Goal: Task Accomplishment & Management: Manage account settings

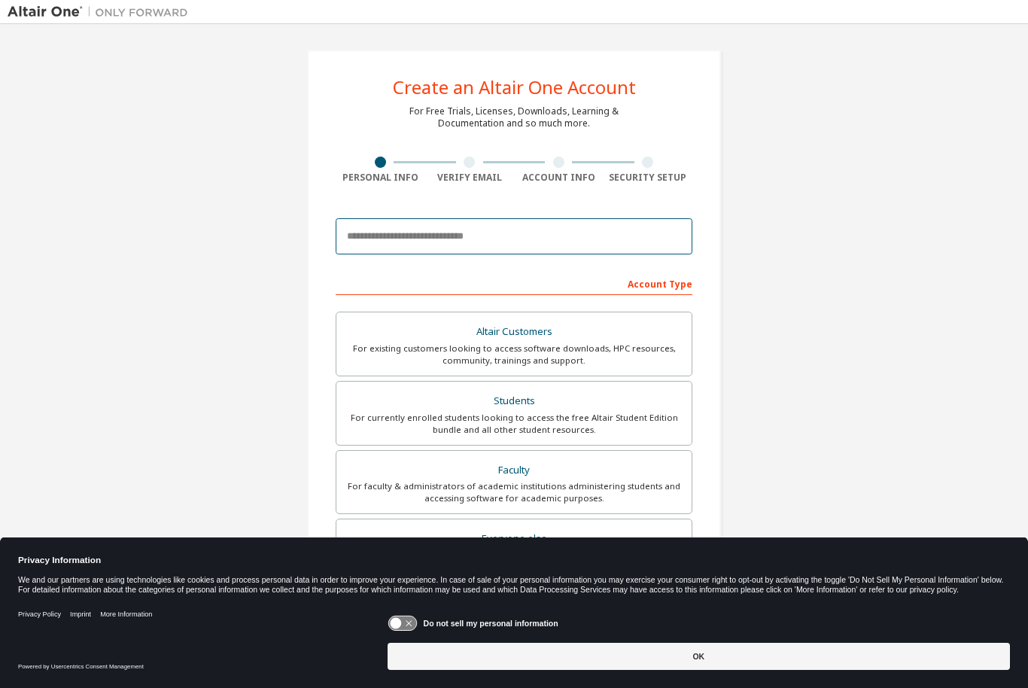
click at [612, 230] on input "email" at bounding box center [514, 236] width 357 height 36
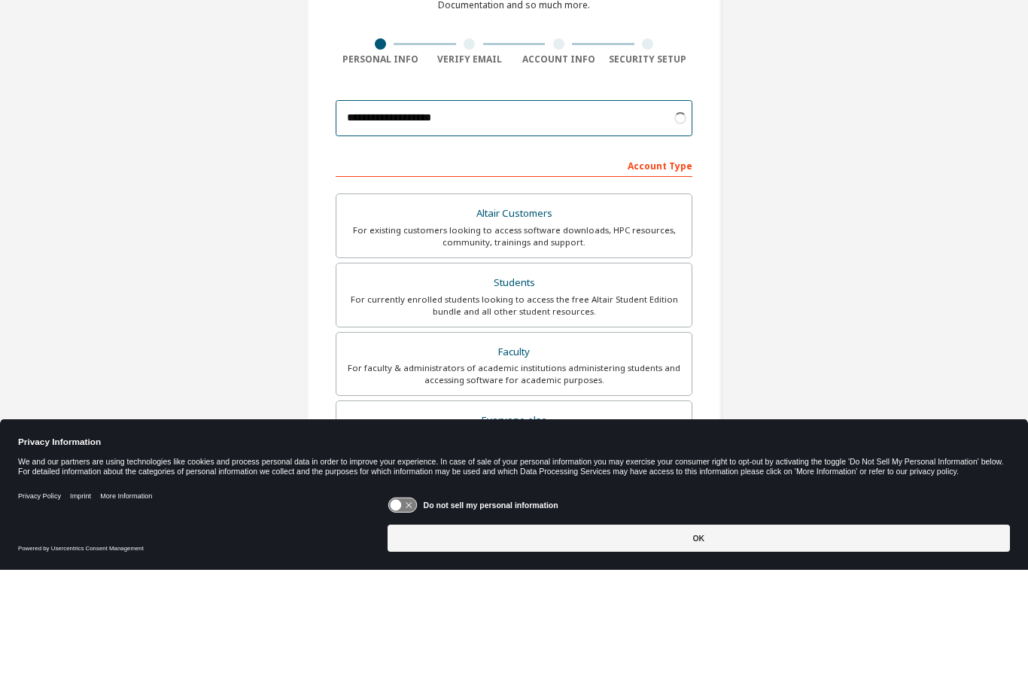
scroll to position [50, 0]
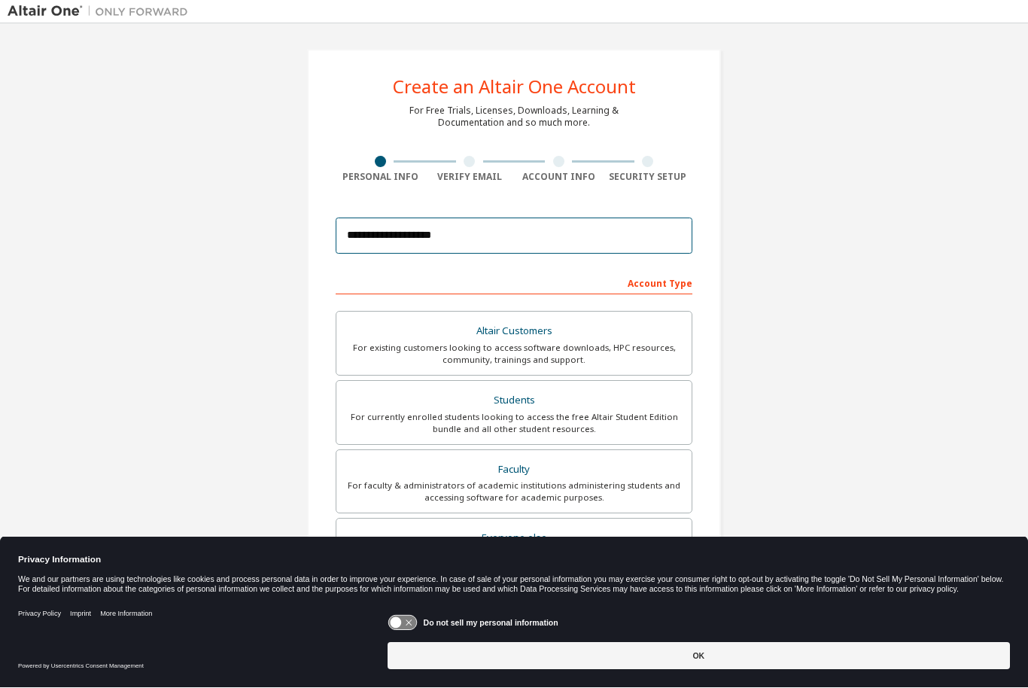
type input "**********"
click at [615, 412] on div "For currently enrolled students looking to access the free Altair Student Editi…" at bounding box center [513, 424] width 337 height 24
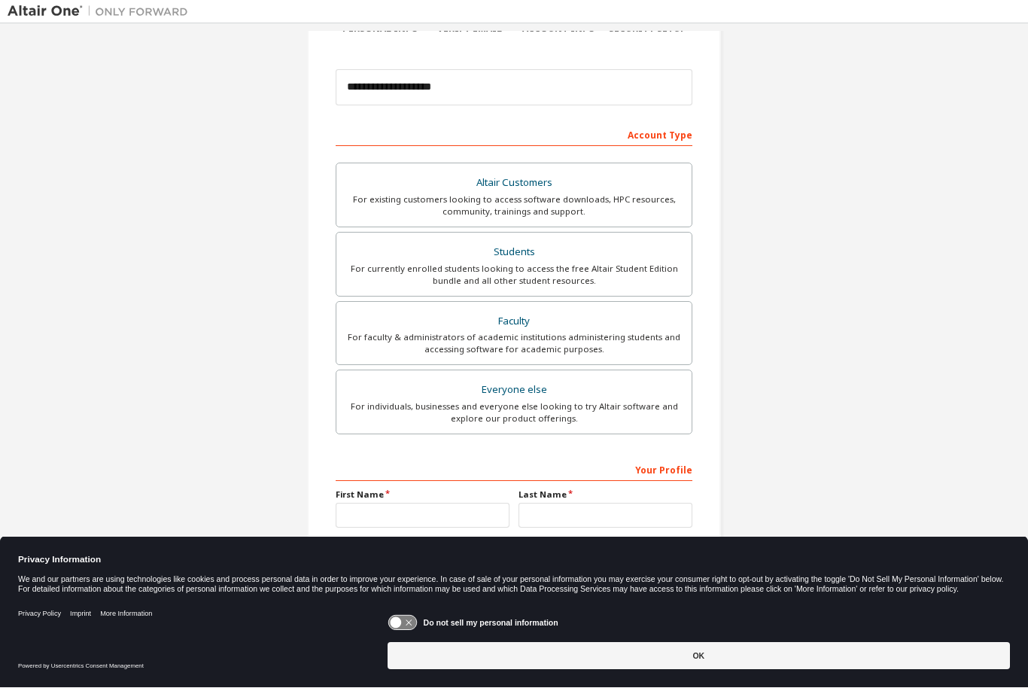
scroll to position [148, 0]
click at [409, 619] on icon at bounding box center [402, 623] width 28 height 14
click at [428, 649] on button "OK" at bounding box center [699, 656] width 622 height 27
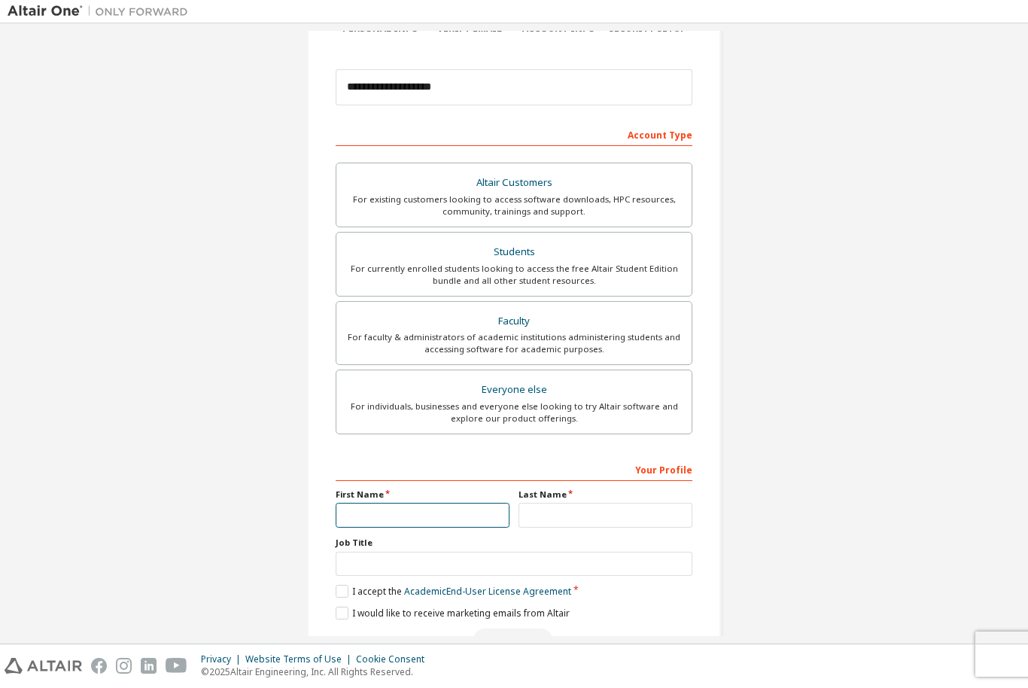
click at [361, 503] on input "text" at bounding box center [423, 515] width 174 height 25
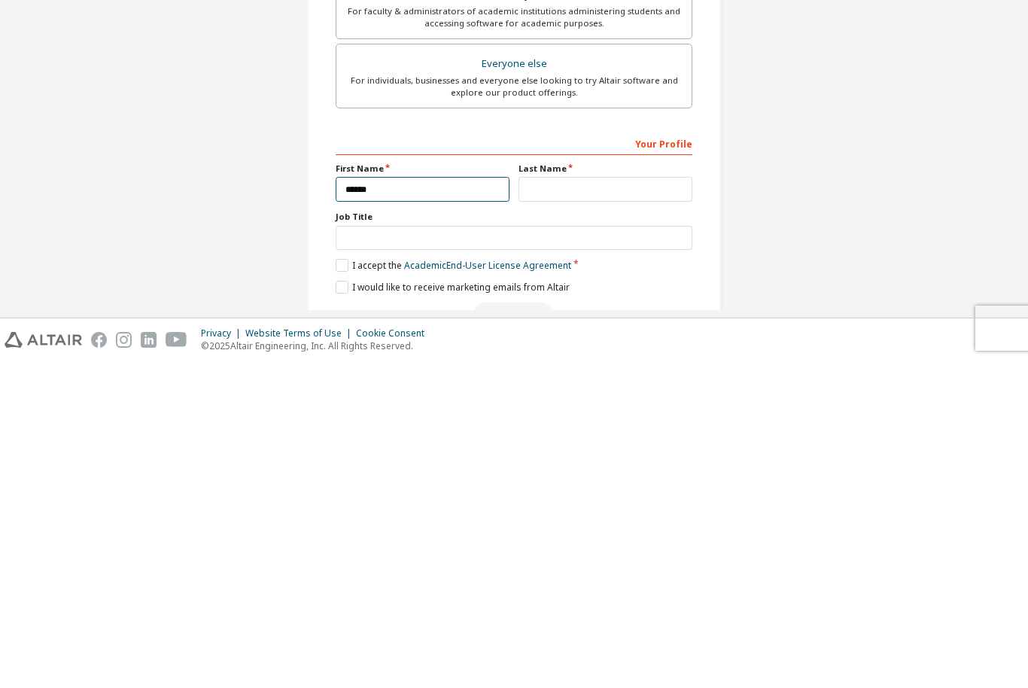
type input "******"
click at [540, 503] on input "text" at bounding box center [605, 515] width 174 height 25
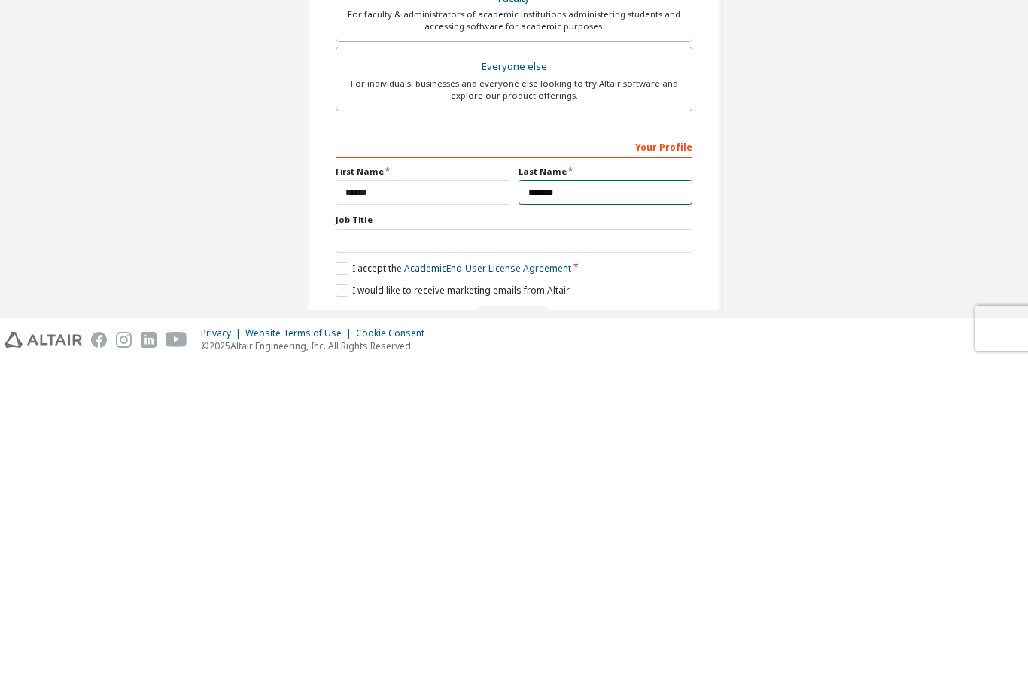
type input "*******"
click at [229, 252] on div "**********" at bounding box center [514, 284] width 1013 height 797
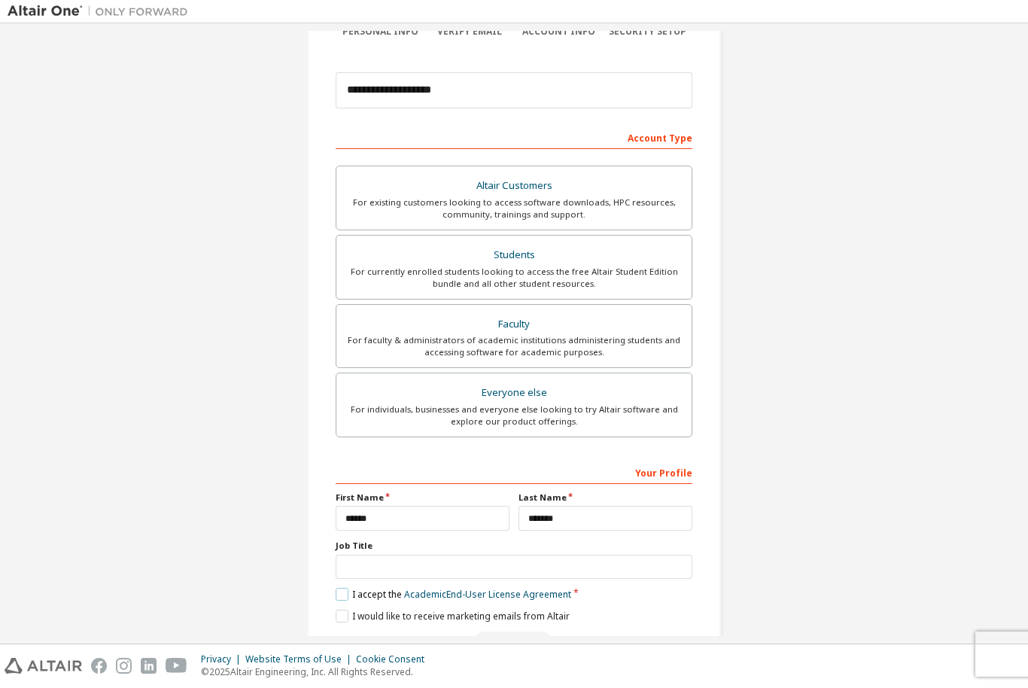
click at [344, 588] on label "I accept the Academic End-User License Agreement" at bounding box center [454, 594] width 236 height 13
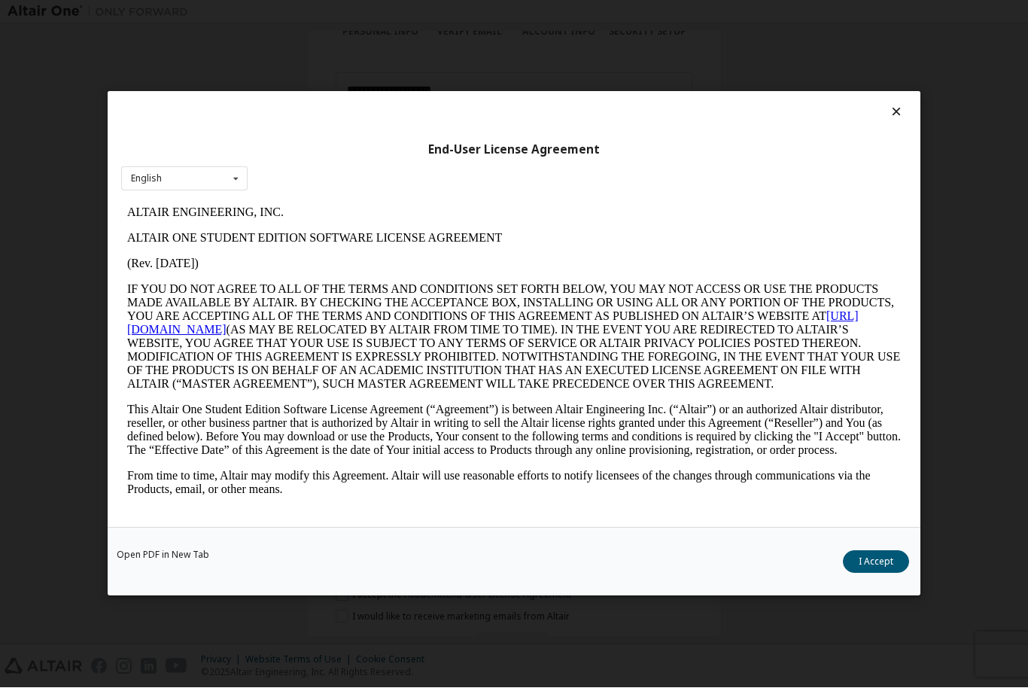
scroll to position [0, 0]
click at [868, 568] on button "I Accept" at bounding box center [876, 562] width 66 height 23
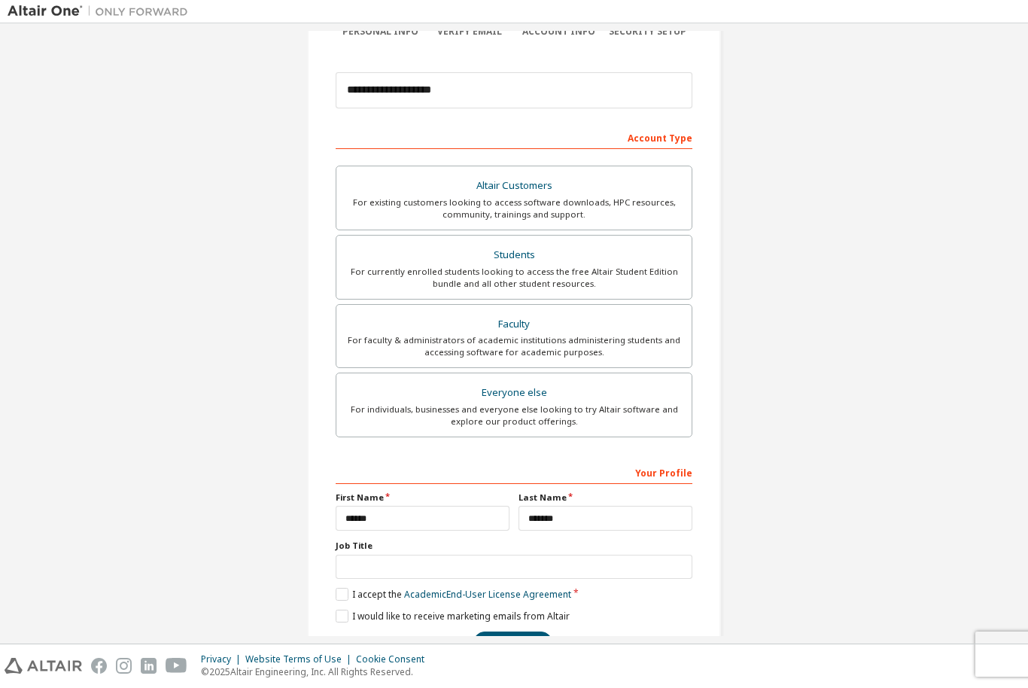
click at [501, 632] on button "Next" at bounding box center [512, 643] width 79 height 23
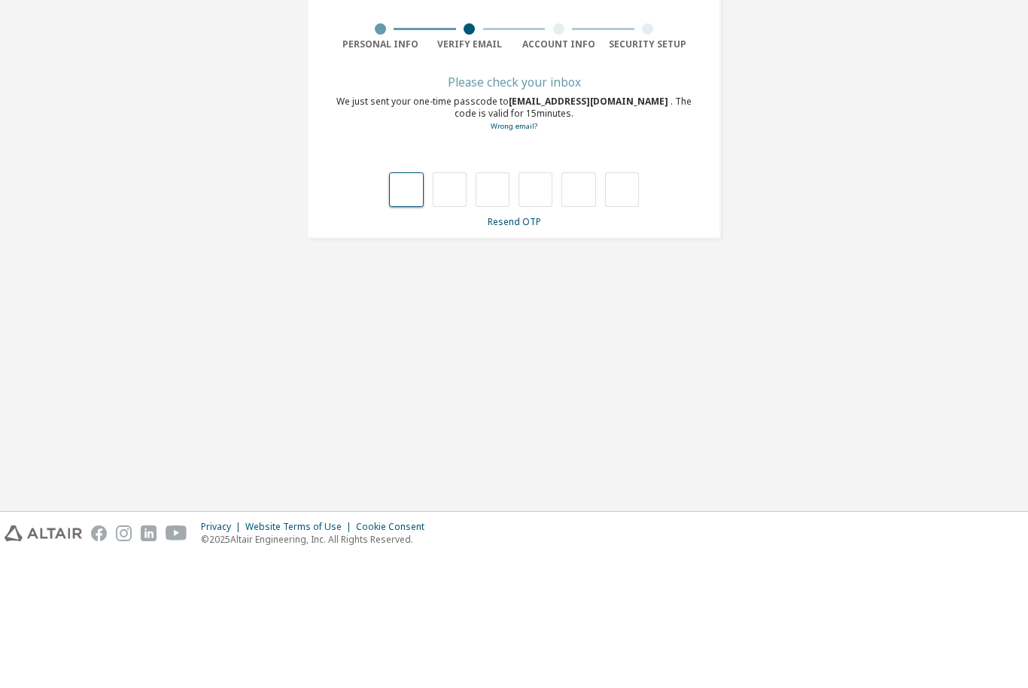
click at [403, 306] on input "text" at bounding box center [406, 323] width 34 height 35
paste input "*"
type input "*"
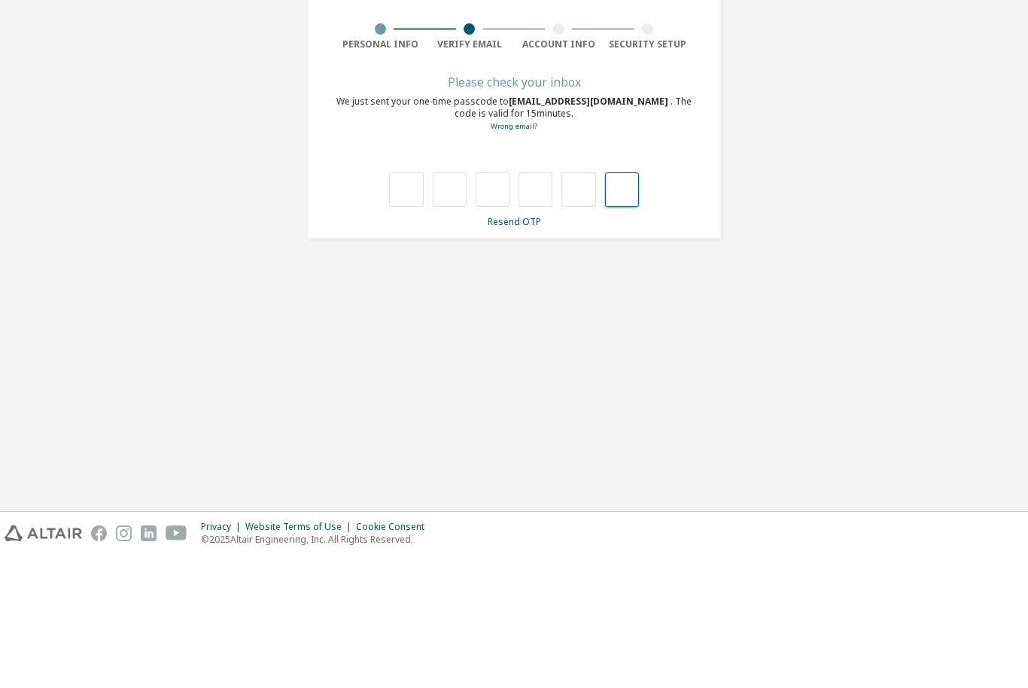
type input "*"
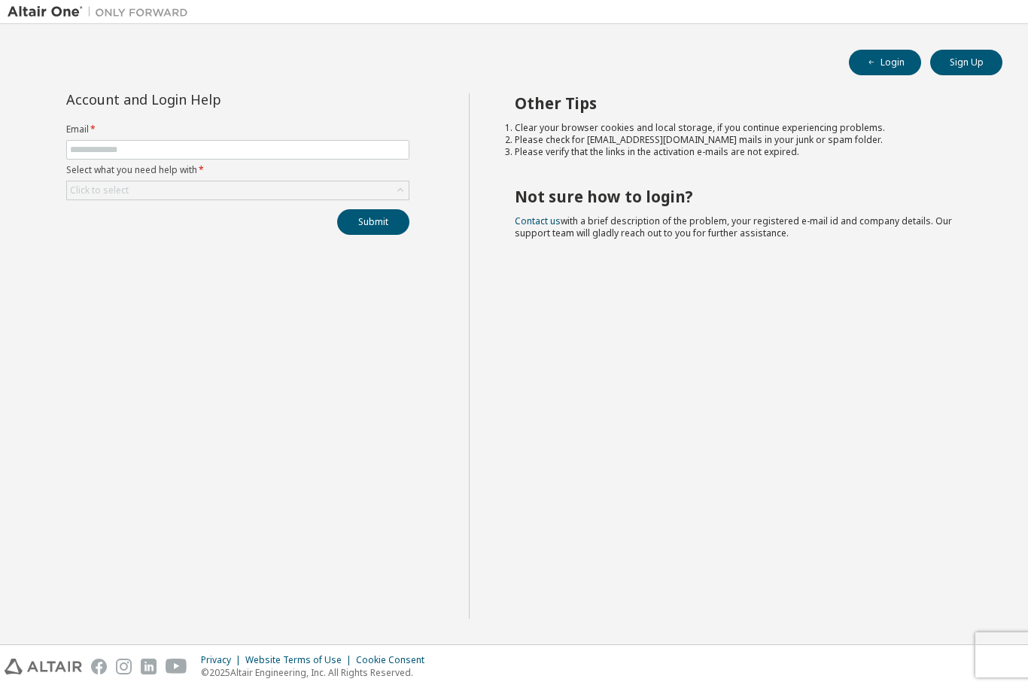
click at [279, 132] on label "Email *" at bounding box center [237, 129] width 343 height 12
click at [266, 147] on input "text" at bounding box center [238, 150] width 336 height 12
type input "******"
click at [967, 71] on button "Sign Up" at bounding box center [966, 63] width 72 height 26
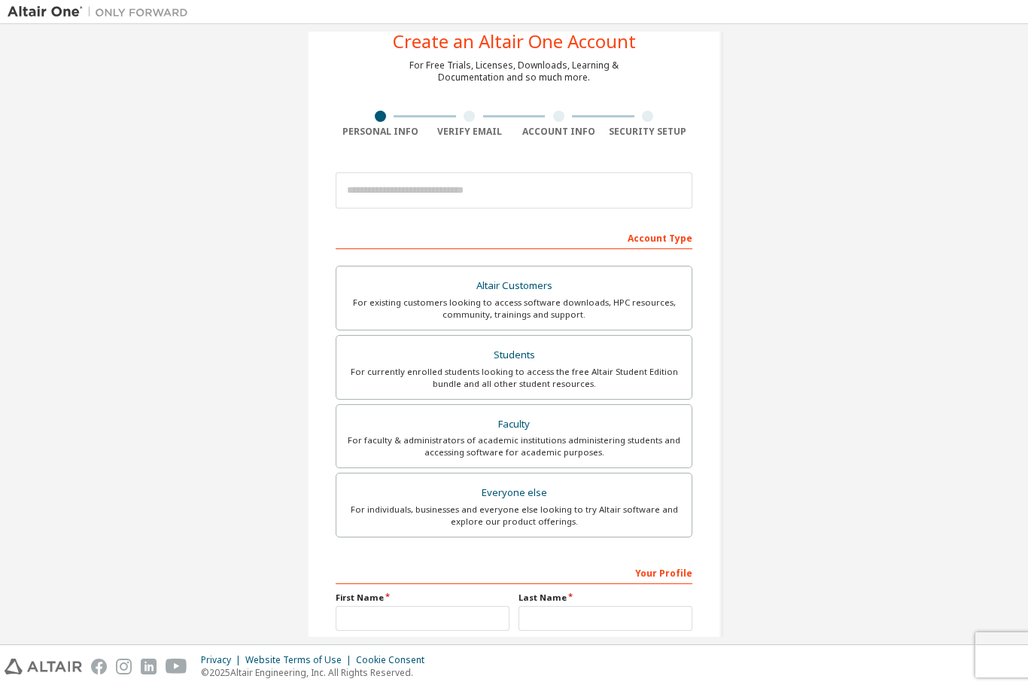
scroll to position [61, 0]
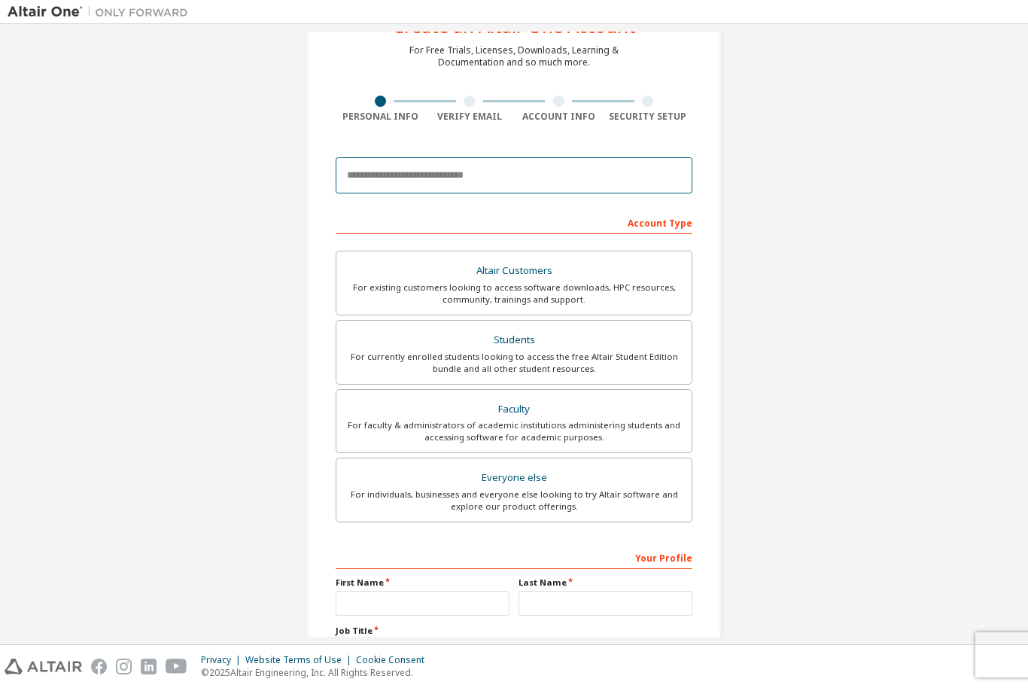
click at [591, 164] on input "email" at bounding box center [514, 175] width 357 height 36
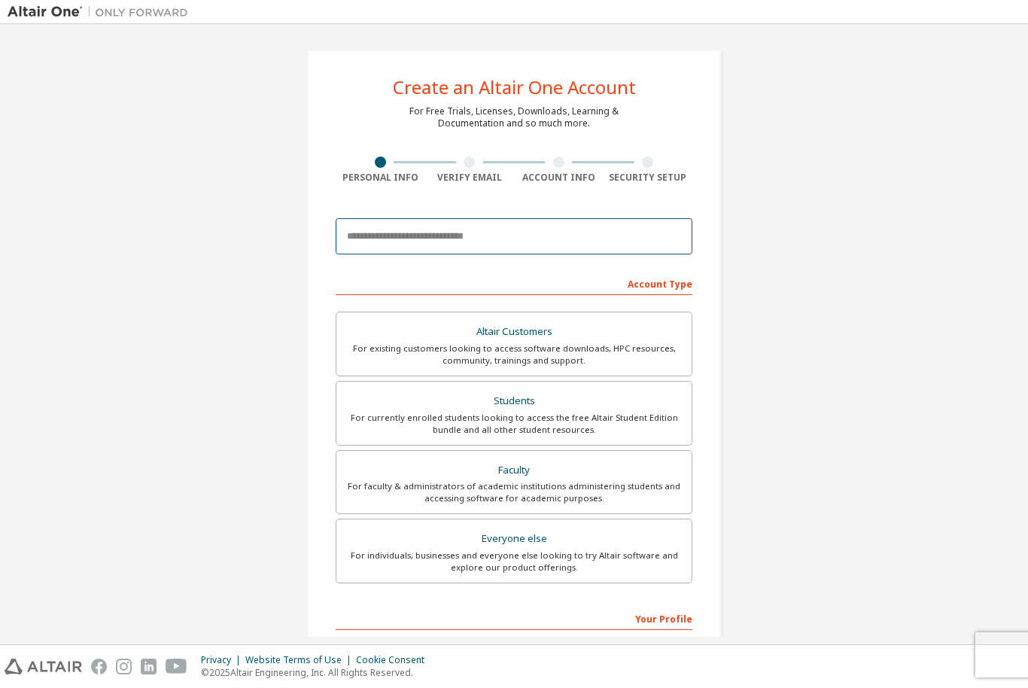
click at [565, 241] on input "email" at bounding box center [514, 236] width 357 height 36
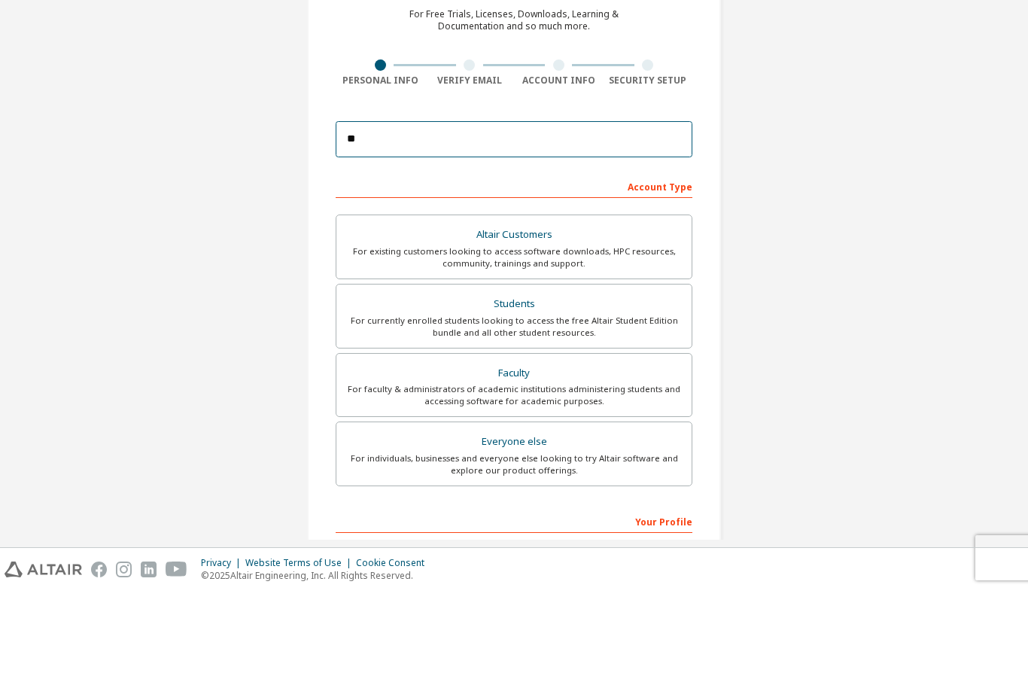
type input "*"
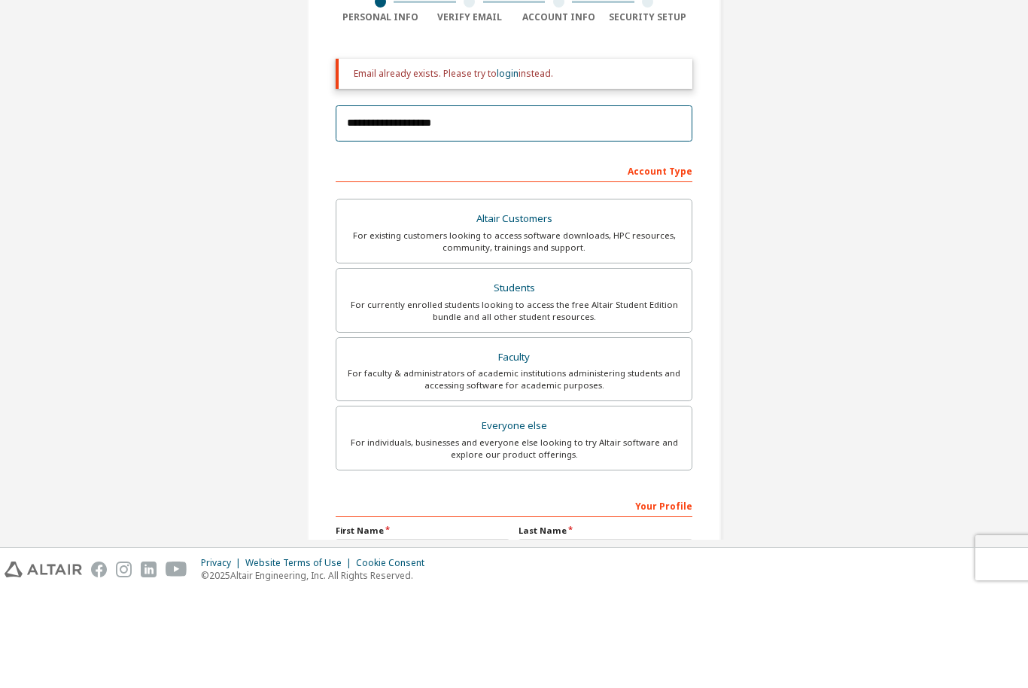
scroll to position [67, 0]
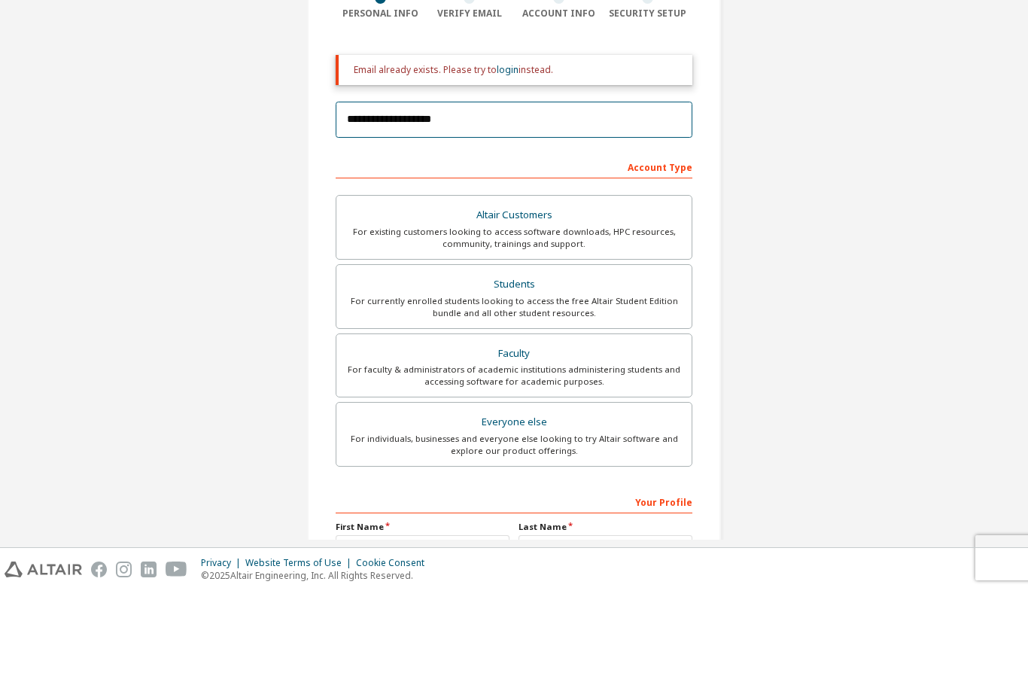
type input "**********"
click at [512, 160] on link "login" at bounding box center [508, 166] width 22 height 13
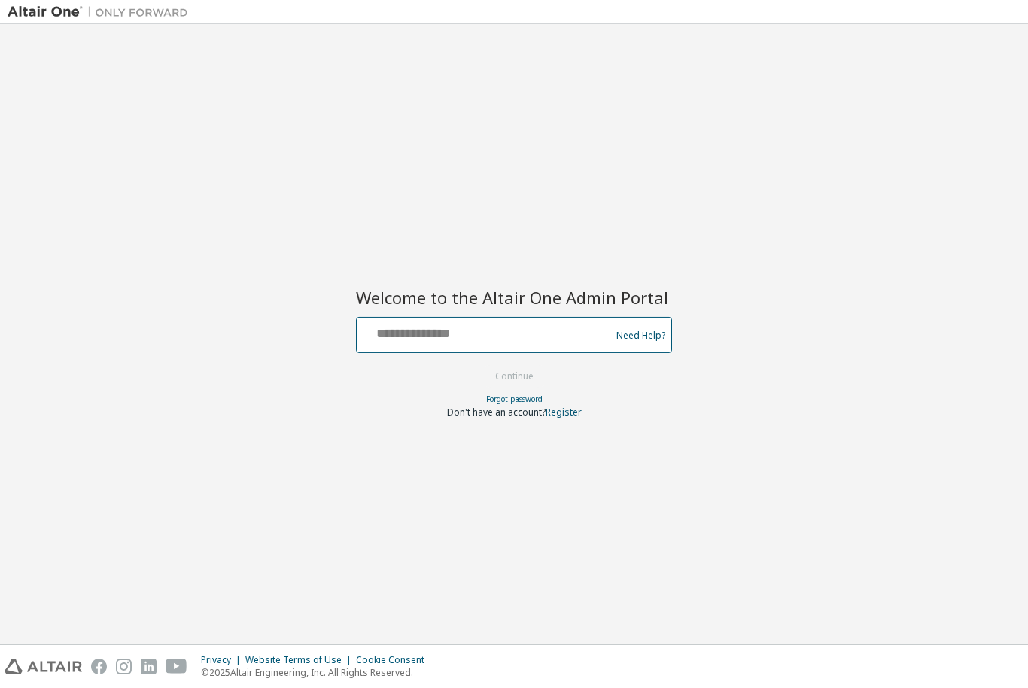
click at [388, 321] on input "text" at bounding box center [486, 332] width 246 height 22
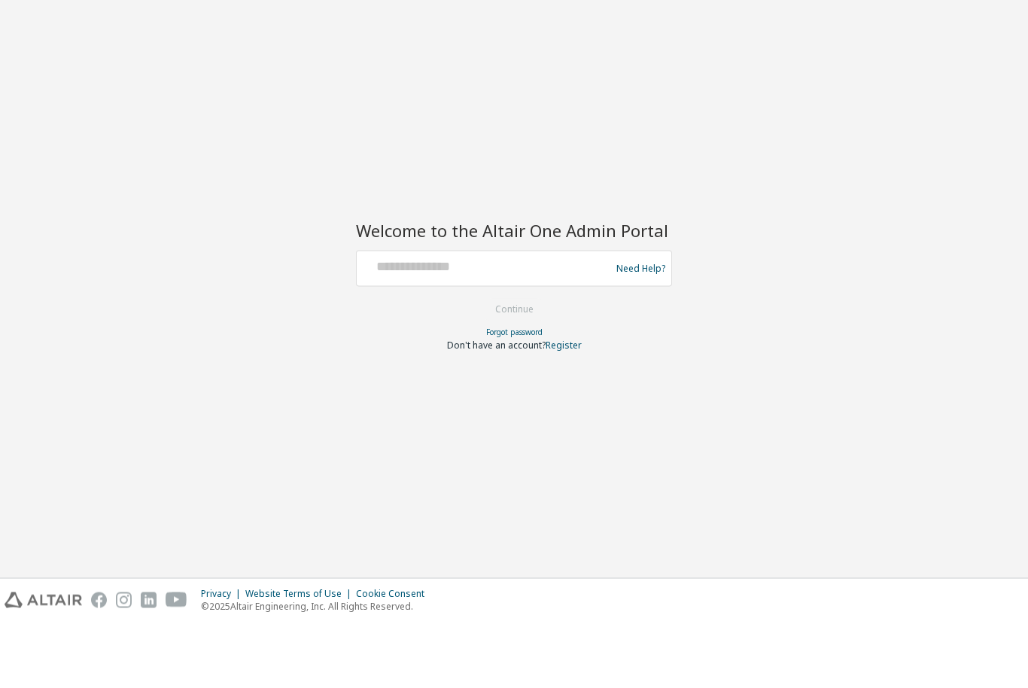
click at [286, 236] on div "Welcome to the Altair One Admin Portal Need Help? Please make sure that you pro…" at bounding box center [514, 334] width 1013 height 605
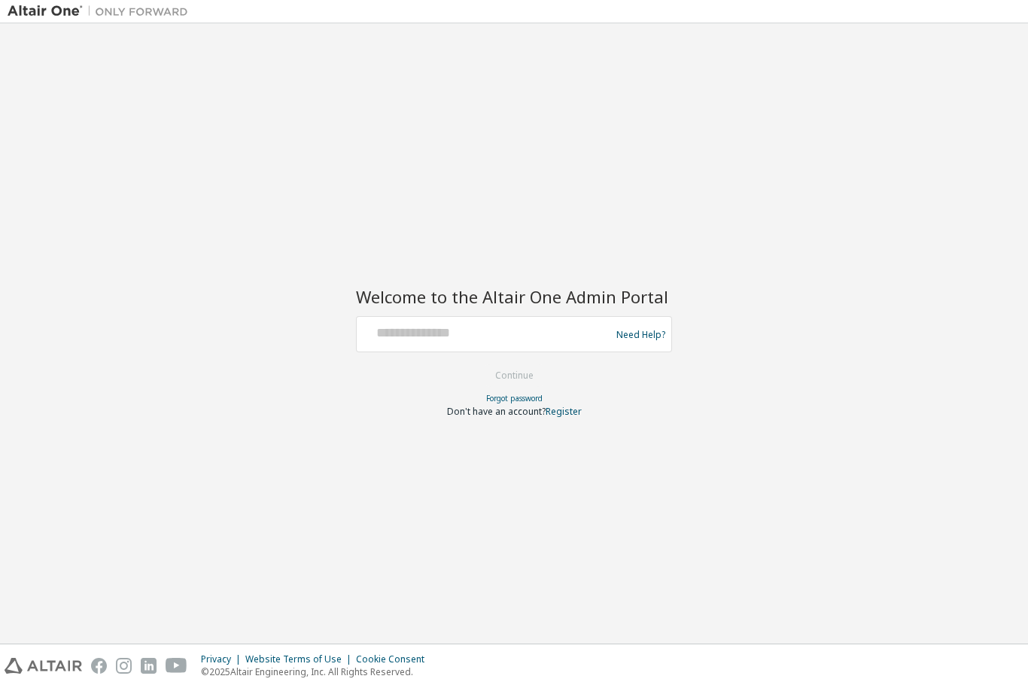
click at [498, 396] on link "Forgot password" at bounding box center [514, 399] width 56 height 11
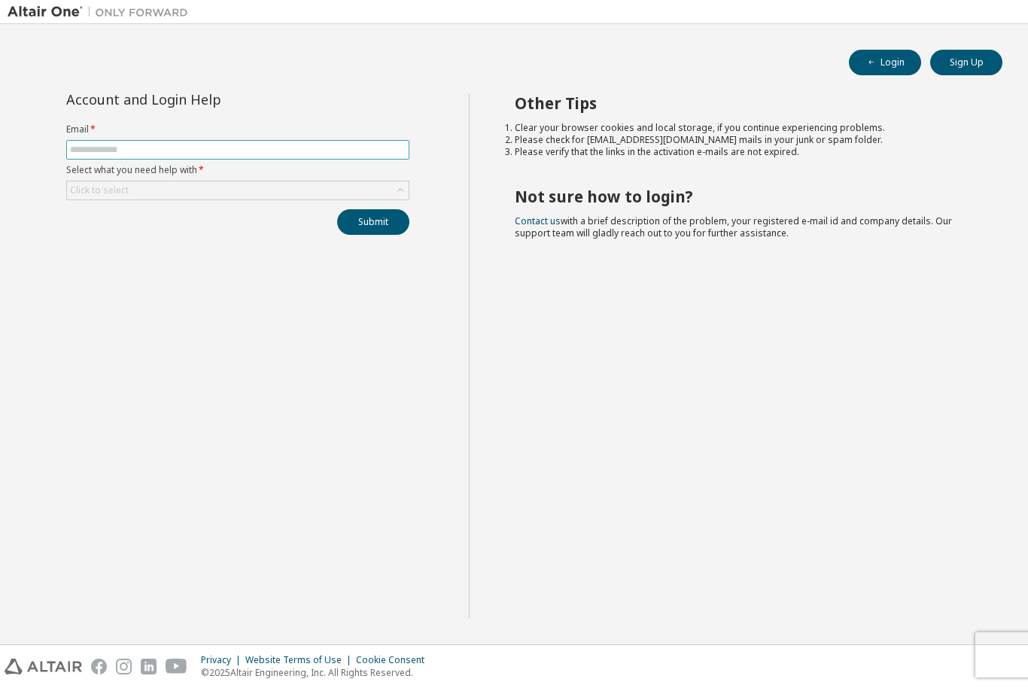
click at [215, 154] on input "text" at bounding box center [238, 150] width 336 height 12
type input "**********"
click at [354, 195] on div "Click to select" at bounding box center [238, 190] width 342 height 18
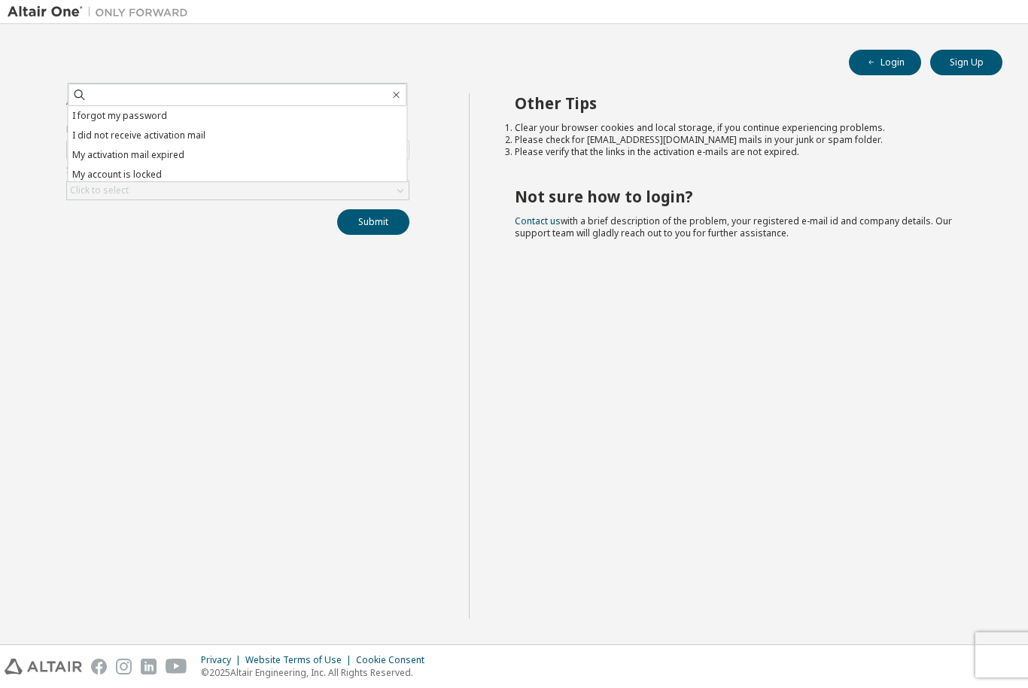
click at [381, 122] on li "I forgot my password" at bounding box center [237, 116] width 339 height 20
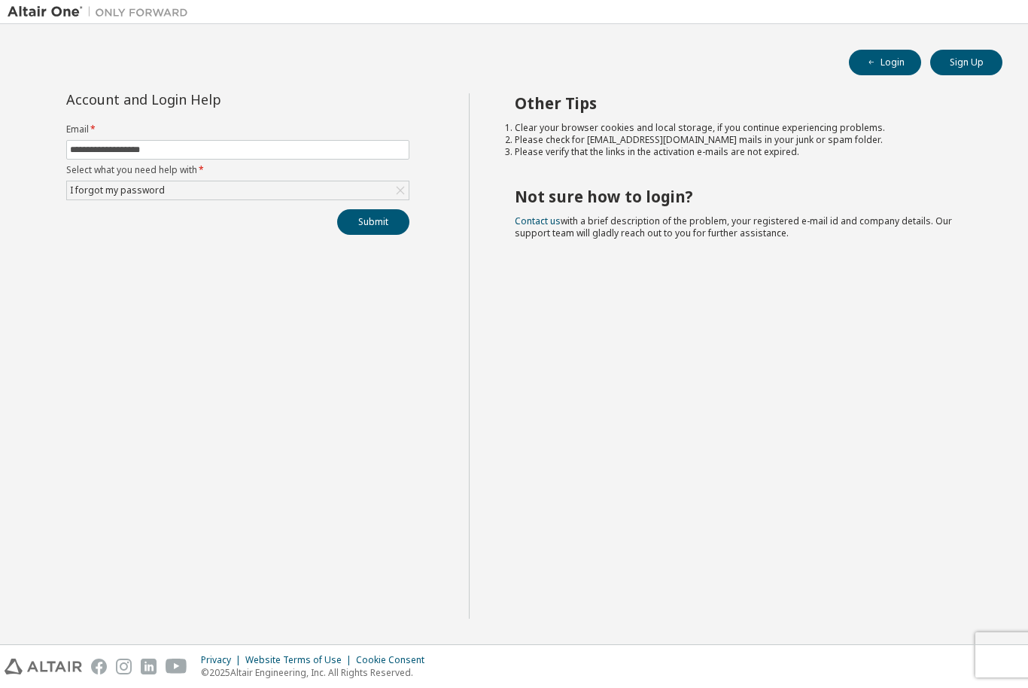
click at [384, 233] on button "Submit" at bounding box center [373, 222] width 72 height 26
